Goal: Task Accomplishment & Management: Use online tool/utility

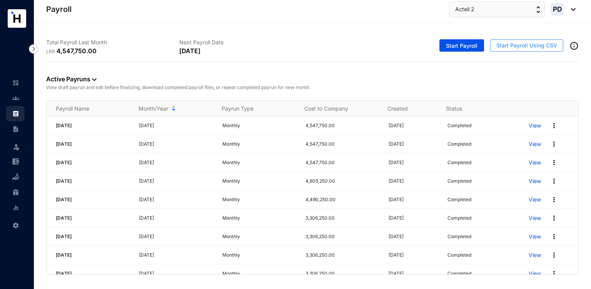
click at [518, 51] on button "Start Payroll Using CSV" at bounding box center [526, 45] width 73 height 12
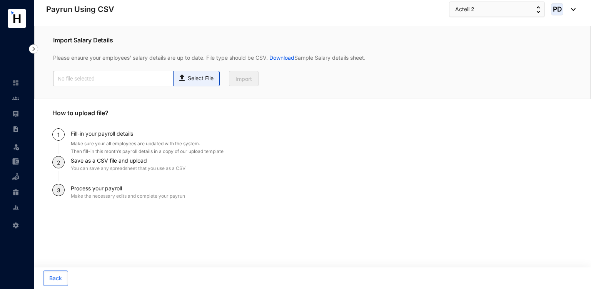
click at [195, 82] on p "Select File" at bounding box center [201, 78] width 26 height 8
click at [0, 0] on input "Select File" at bounding box center [0, 0] width 0 height 0
type input "Payroll Upload File-Directors.csv"
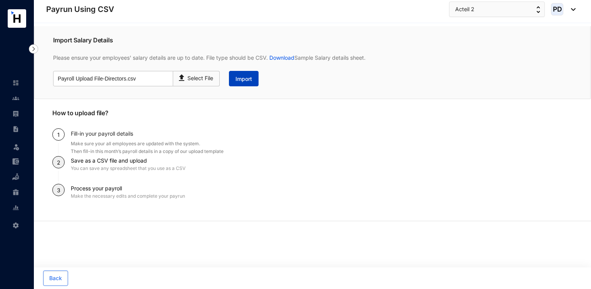
click at [251, 82] on span "Import" at bounding box center [244, 79] width 17 height 8
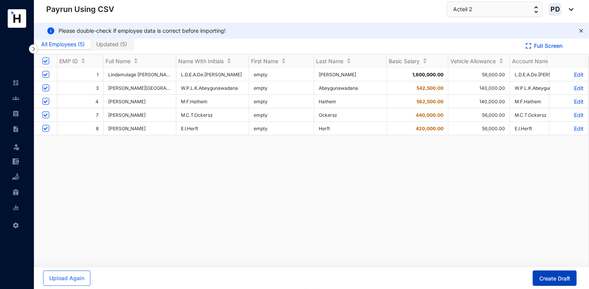
click at [554, 285] on button "Create Draft" at bounding box center [555, 277] width 44 height 15
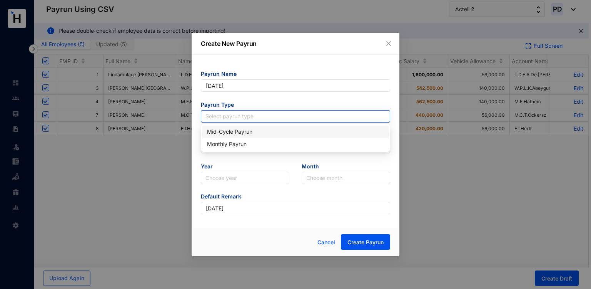
click at [265, 116] on input "search" at bounding box center [296, 116] width 180 height 12
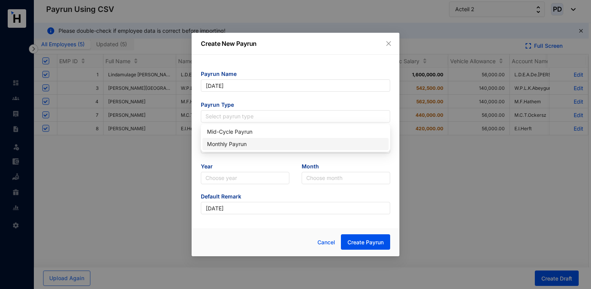
click at [236, 144] on div "Monthly Payrun" at bounding box center [295, 144] width 177 height 8
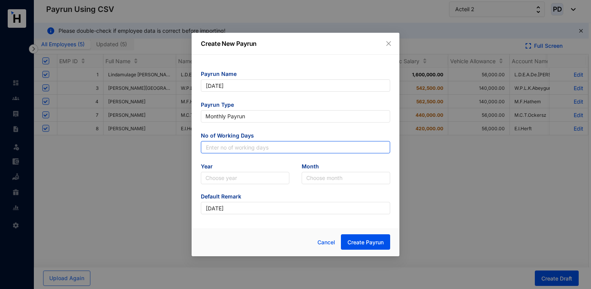
click at [236, 144] on input "text" at bounding box center [295, 147] width 189 height 12
type input "30"
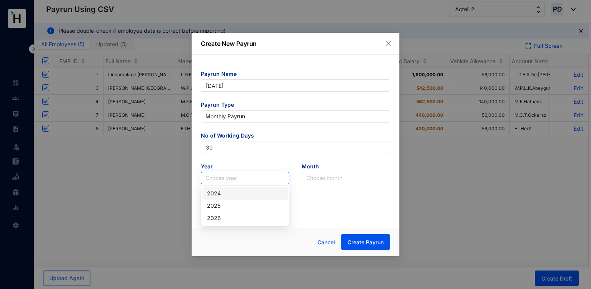
click at [219, 177] on input "search" at bounding box center [245, 178] width 79 height 12
click at [217, 202] on div "2025" at bounding box center [245, 205] width 76 height 8
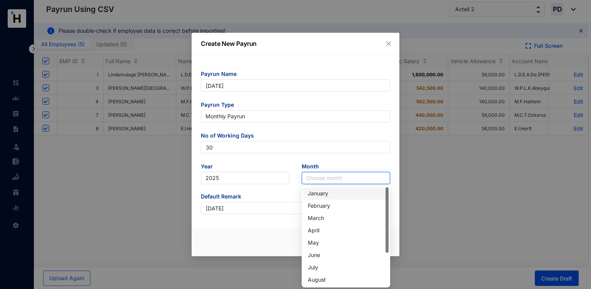
click at [335, 182] on input "search" at bounding box center [345, 178] width 79 height 12
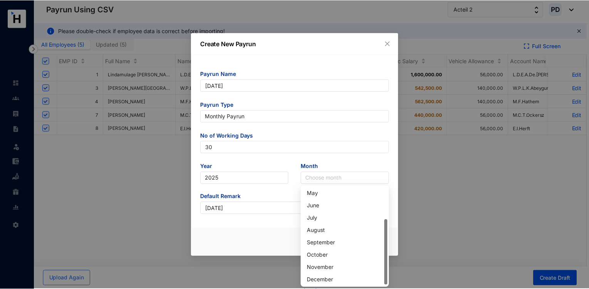
scroll to position [49, 0]
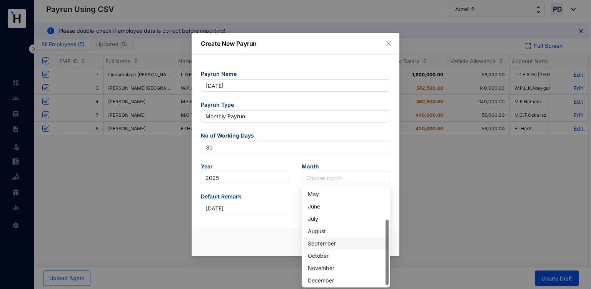
click at [319, 242] on div "September" at bounding box center [346, 243] width 76 height 8
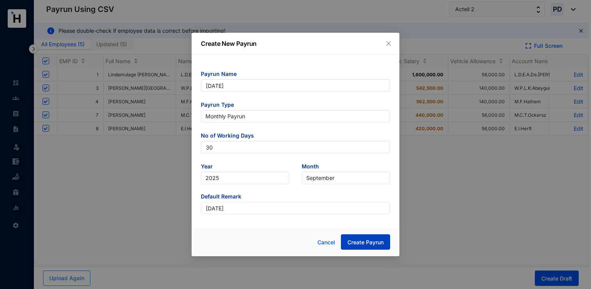
click at [379, 248] on button "Create Payrun" at bounding box center [365, 241] width 49 height 15
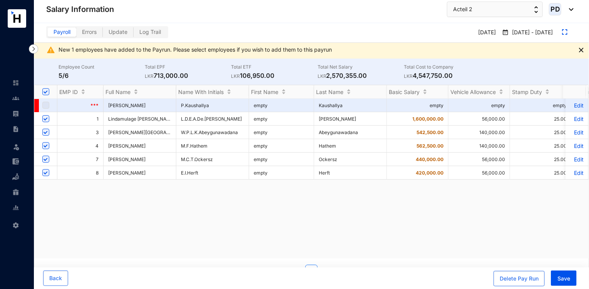
click at [549, 278] on div "Delete Pay Run Save" at bounding box center [535, 278] width 83 height 16
click at [565, 275] on span "Save" at bounding box center [563, 278] width 13 height 8
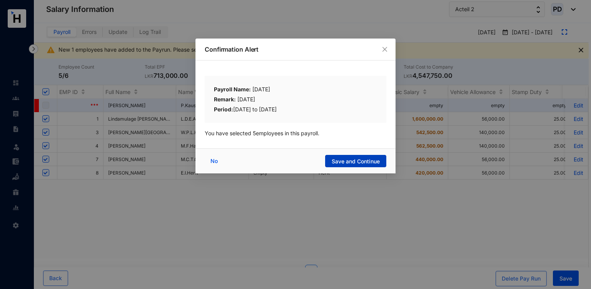
click at [380, 165] on button "Save and Continue" at bounding box center [355, 161] width 61 height 12
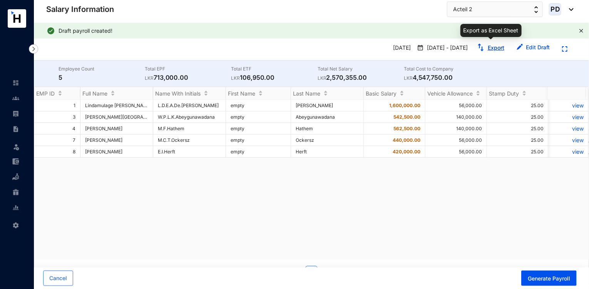
click at [500, 50] on link "Export" at bounding box center [496, 47] width 17 height 7
